Goal: Task Accomplishment & Management: Manage account settings

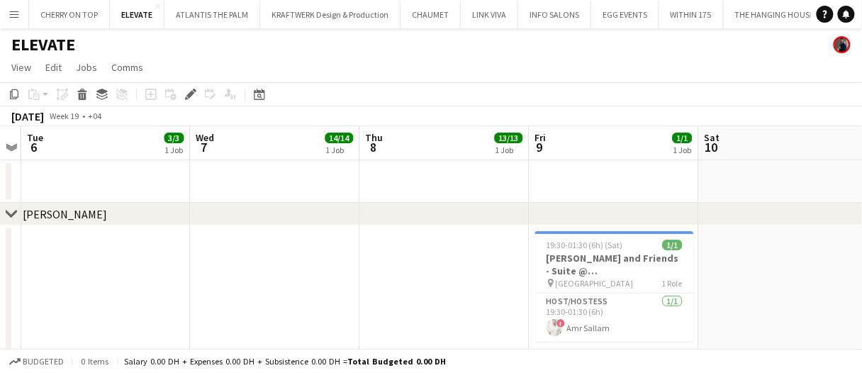
click at [21, 9] on button "Menu" at bounding box center [14, 14] width 28 height 28
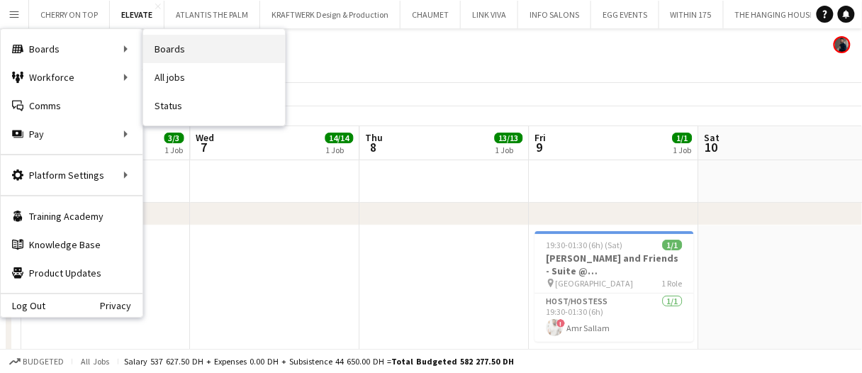
click at [233, 45] on link "Boards" at bounding box center [214, 49] width 142 height 28
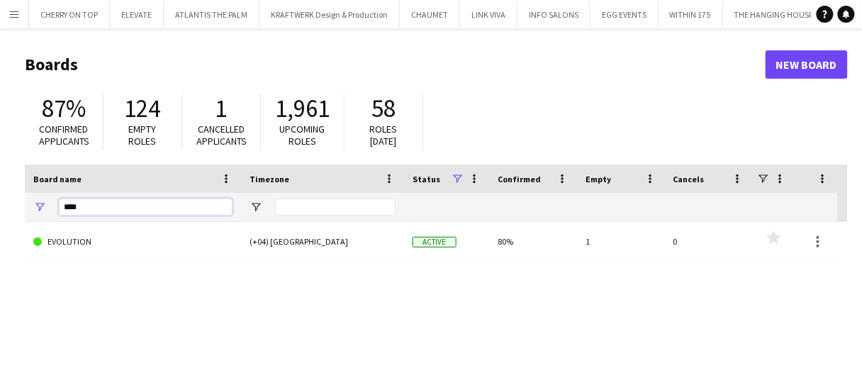
drag, startPoint x: 167, startPoint y: 201, endPoint x: 0, endPoint y: 213, distance: 167.7
click at [0, 213] on main "Boards New Board 87% Confirmed applicants 124 Empty roles 1 Cancelled applicant…" at bounding box center [431, 284] width 862 height 512
type input "*****"
click at [118, 250] on link "AVENTURA PARKS [GEOGRAPHIC_DATA]" at bounding box center [132, 242] width 199 height 40
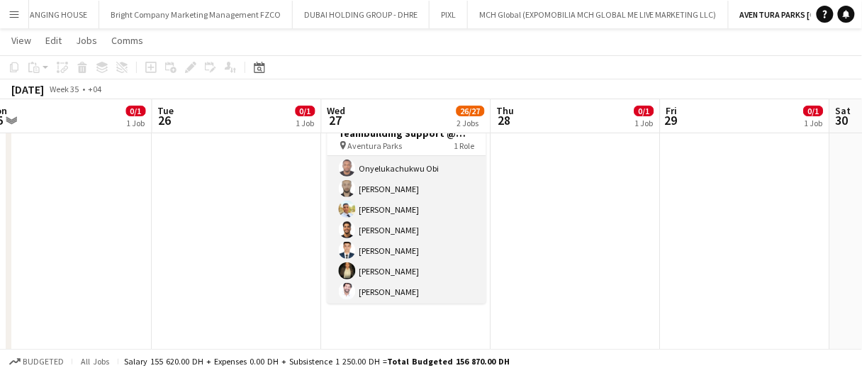
scroll to position [142, 0]
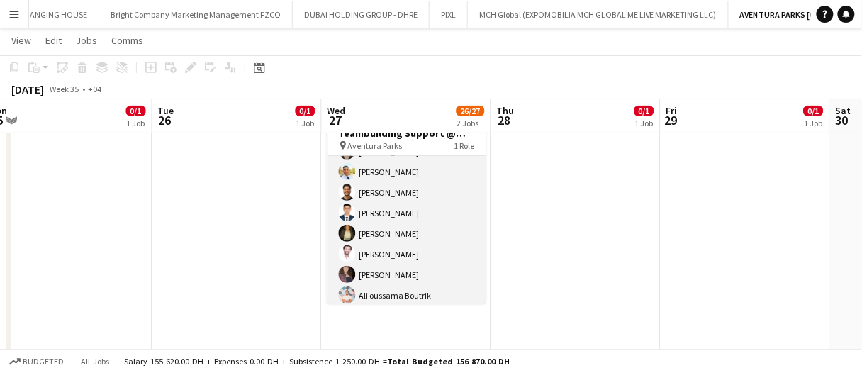
click at [401, 209] on app-card-role "Instructor 26/26 10:00-14:00 (4h) [PERSON_NAME] Aladdin [PERSON_NAME] [PERSON_N…" at bounding box center [407, 295] width 159 height 562
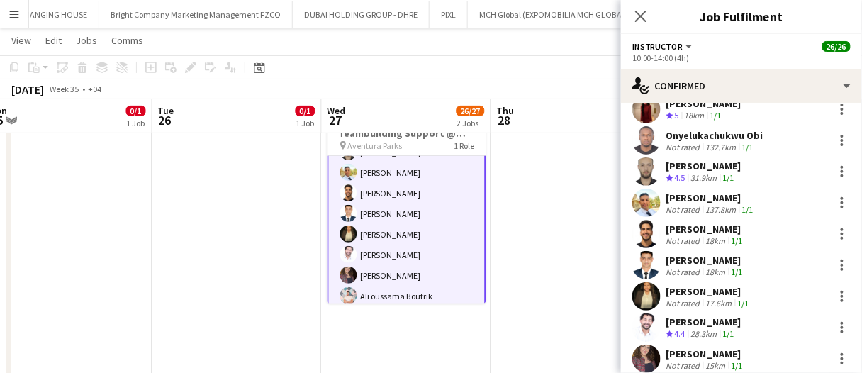
click at [715, 264] on div "[PERSON_NAME]" at bounding box center [706, 260] width 79 height 13
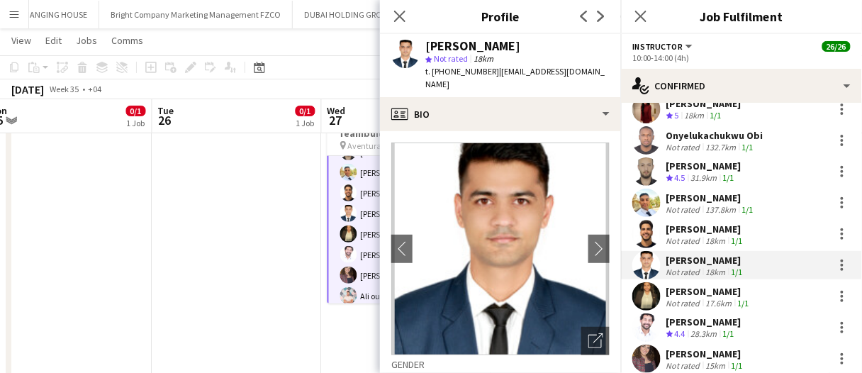
scroll to position [71, 0]
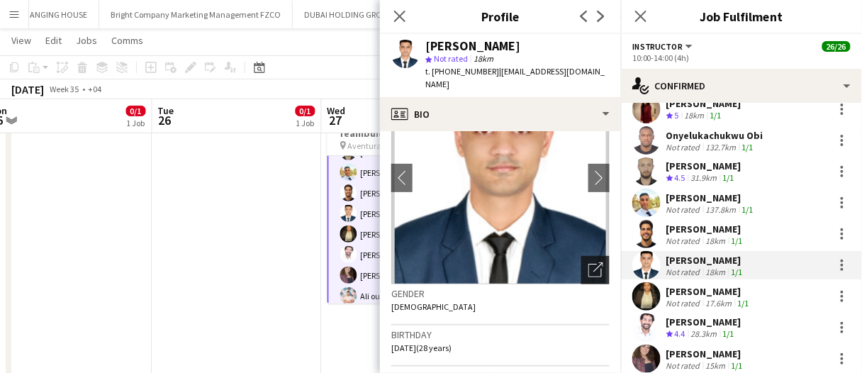
click at [596, 258] on div "Open photos pop-in" at bounding box center [595, 270] width 28 height 28
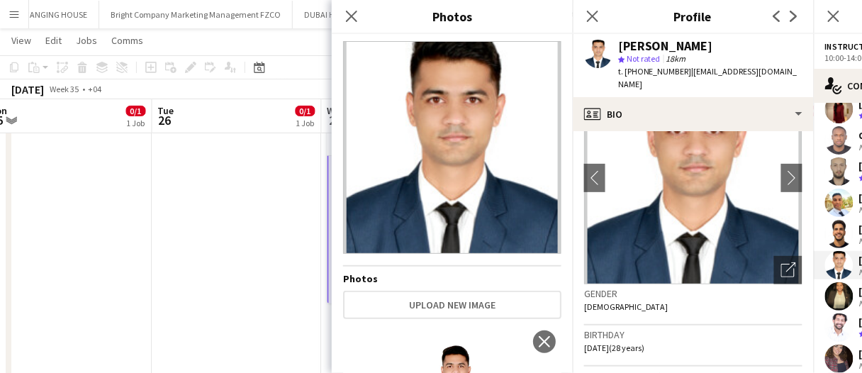
scroll to position [0, 0]
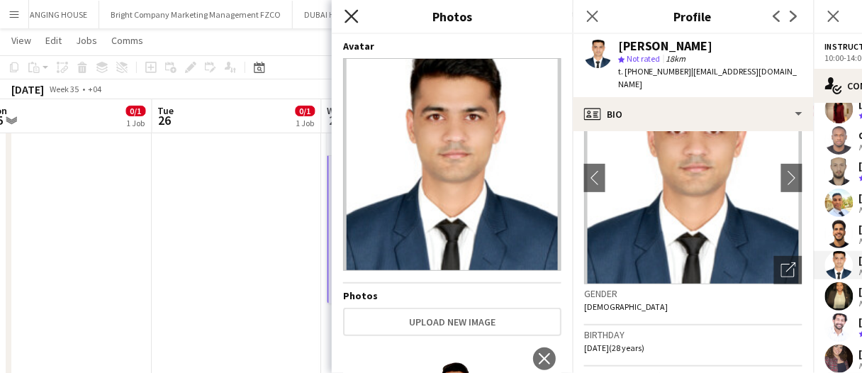
click at [350, 17] on icon "Close pop-in" at bounding box center [351, 15] width 13 height 13
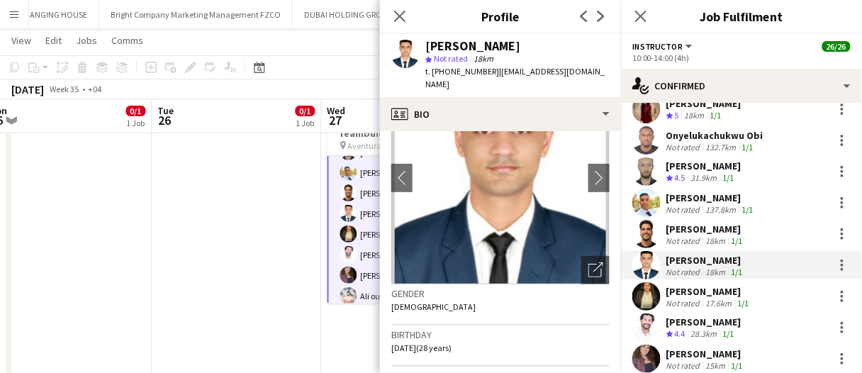
drag, startPoint x: 227, startPoint y: 225, endPoint x: 235, endPoint y: 222, distance: 8.3
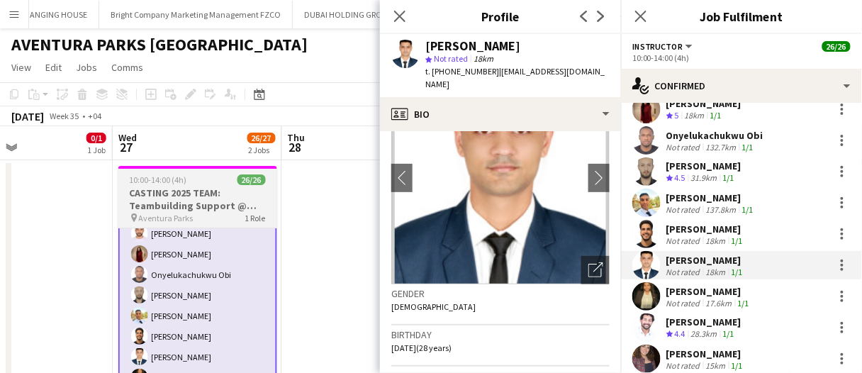
click at [229, 199] on h3 "CASTING 2025 TEAM: Teambuilding Support @ Aventura Parks" at bounding box center [197, 199] width 159 height 26
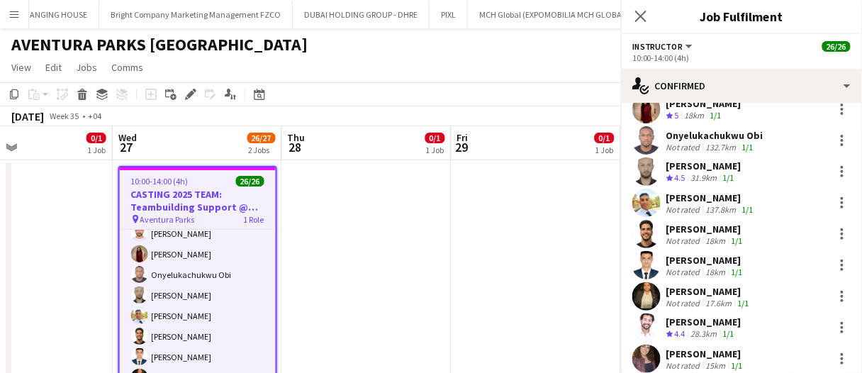
scroll to position [71, 0]
drag, startPoint x: 186, startPoint y: 95, endPoint x: 191, endPoint y: 105, distance: 11.4
click at [186, 95] on icon "Edit" at bounding box center [190, 94] width 11 height 11
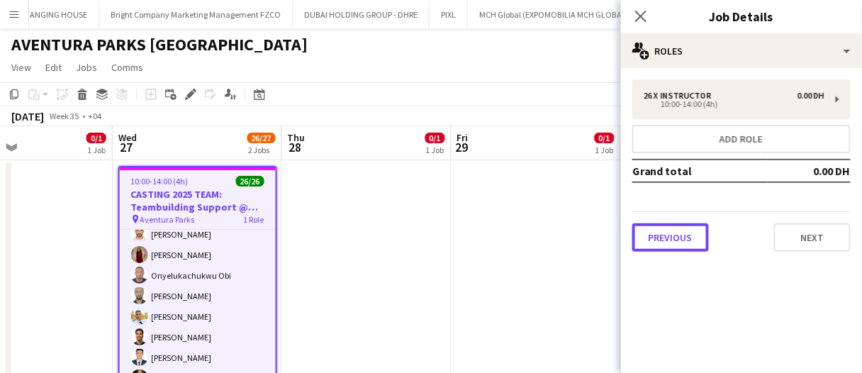
click at [681, 230] on button "Previous" at bounding box center [671, 237] width 77 height 28
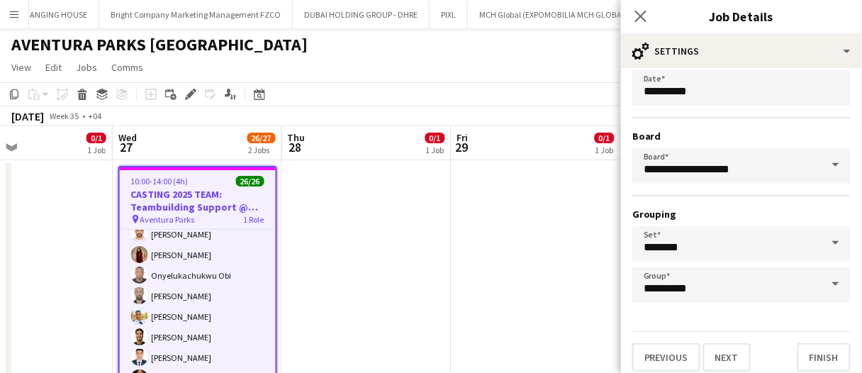
scroll to position [135, 0]
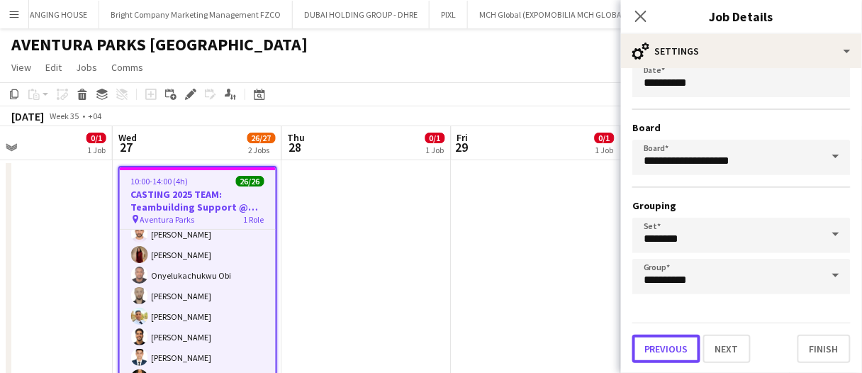
click at [679, 355] on button "Previous" at bounding box center [667, 349] width 68 height 28
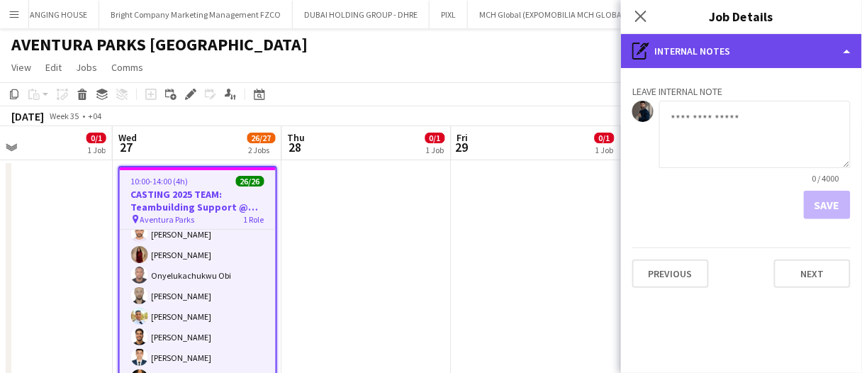
click at [685, 50] on div "pen-write Internal notes" at bounding box center [741, 51] width 241 height 34
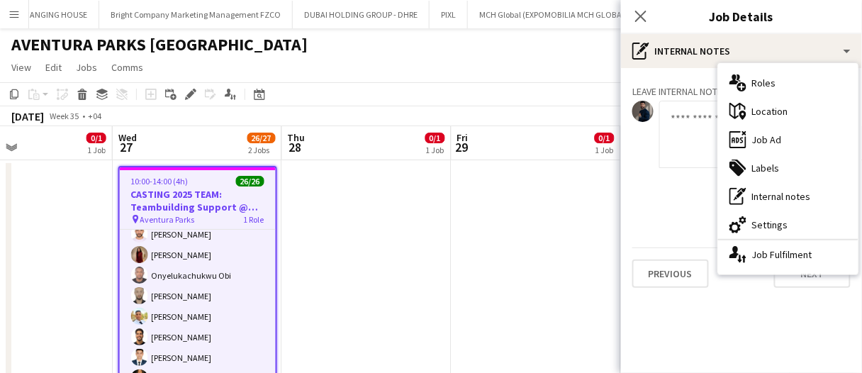
click at [776, 145] on div "ads-window Job Ad" at bounding box center [788, 140] width 140 height 28
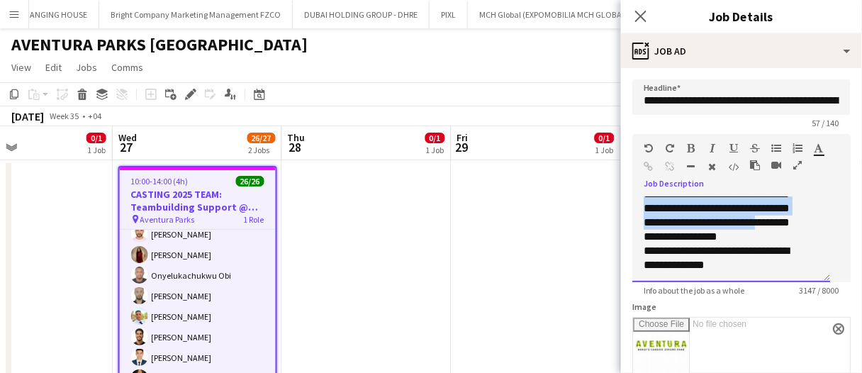
scroll to position [156, 0]
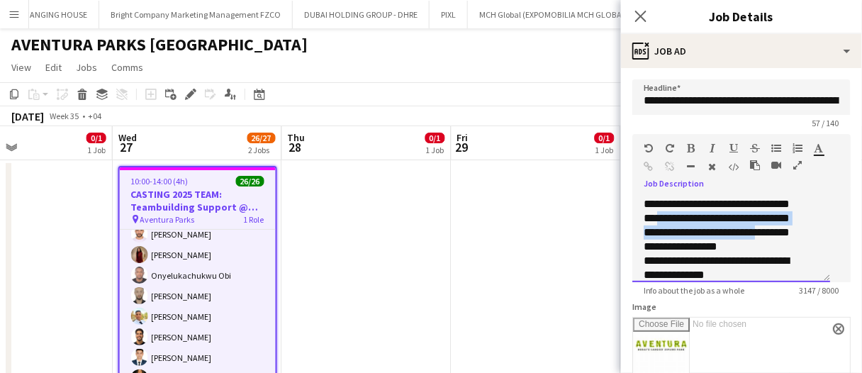
drag, startPoint x: 643, startPoint y: 218, endPoint x: 715, endPoint y: 263, distance: 84.4
click at [676, 253] on div "**********" at bounding box center [732, 239] width 198 height 85
click at [715, 254] on div "**********" at bounding box center [726, 204] width 165 height 99
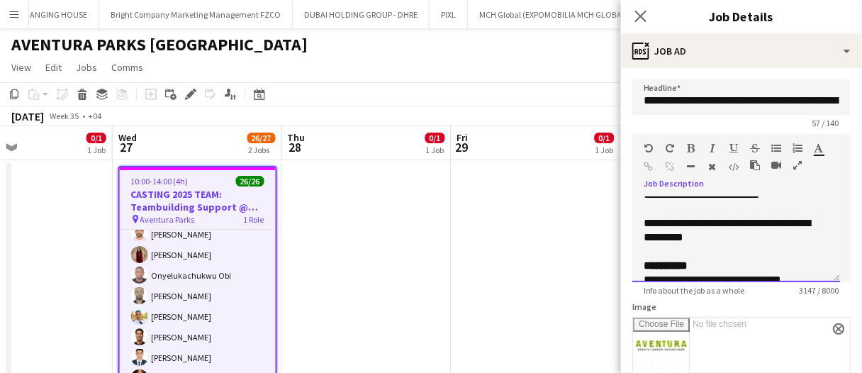
scroll to position [186, 0]
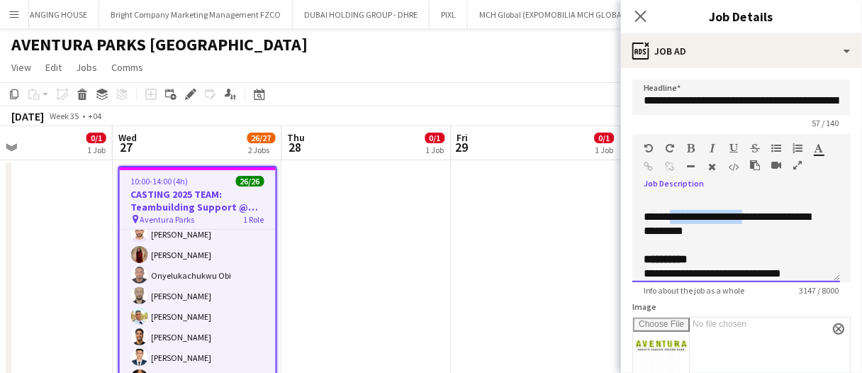
drag, startPoint x: 671, startPoint y: 245, endPoint x: 745, endPoint y: 251, distance: 74.7
click at [747, 238] on div "**********" at bounding box center [731, 224] width 175 height 28
click at [729, 238] on div "**********" at bounding box center [731, 224] width 175 height 28
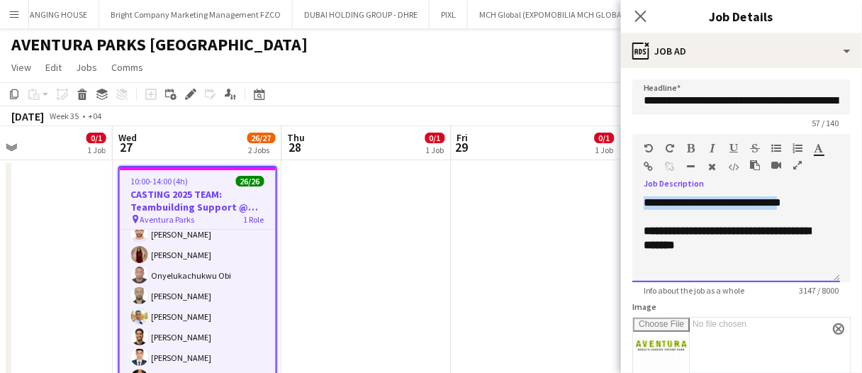
drag, startPoint x: 638, startPoint y: 228, endPoint x: 792, endPoint y: 236, distance: 154.1
click at [792, 236] on div "**********" at bounding box center [737, 239] width 208 height 85
drag, startPoint x: 759, startPoint y: 245, endPoint x: 737, endPoint y: 242, distance: 22.3
click at [758, 224] on div at bounding box center [736, 217] width 185 height 14
drag, startPoint x: 647, startPoint y: 229, endPoint x: 789, endPoint y: 237, distance: 142.0
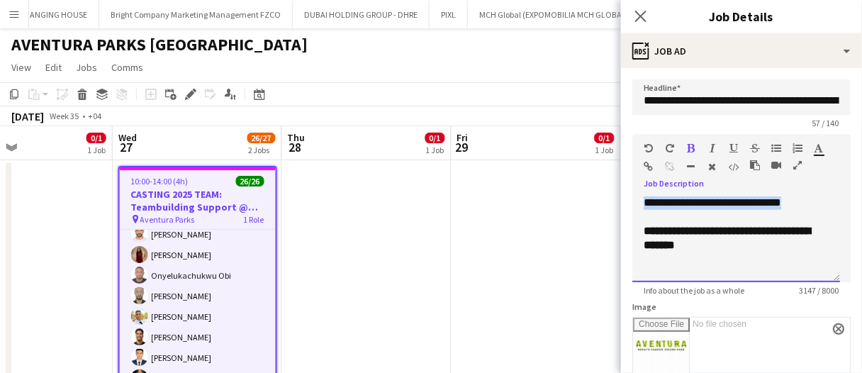
click at [789, 237] on div "**********" at bounding box center [736, 110] width 185 height 340
click at [757, 224] on div at bounding box center [736, 217] width 185 height 14
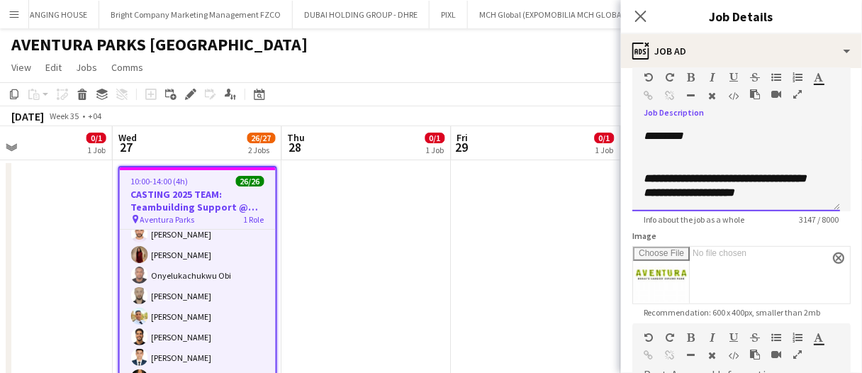
scroll to position [1557, 0]
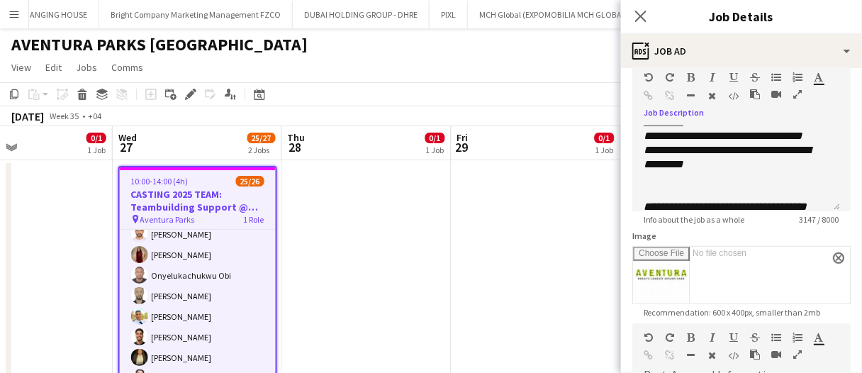
click at [360, 197] on app-date-cell at bounding box center [366, 365] width 169 height 410
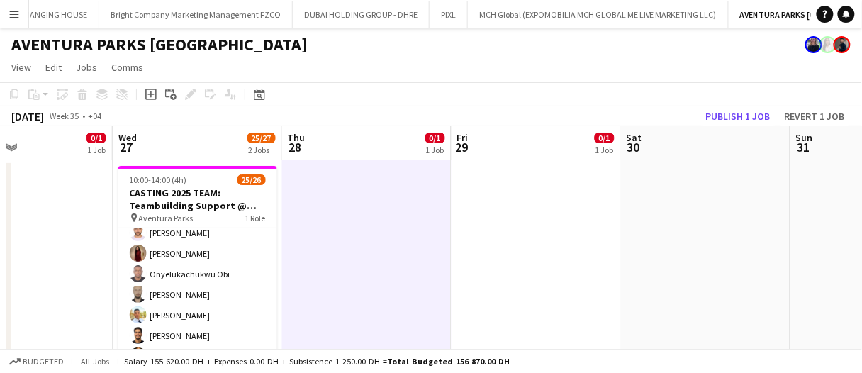
drag, startPoint x: 387, startPoint y: 220, endPoint x: 394, endPoint y: 218, distance: 7.2
click at [388, 220] on app-date-cell at bounding box center [366, 365] width 169 height 410
